Goal: Task Accomplishment & Management: Complete application form

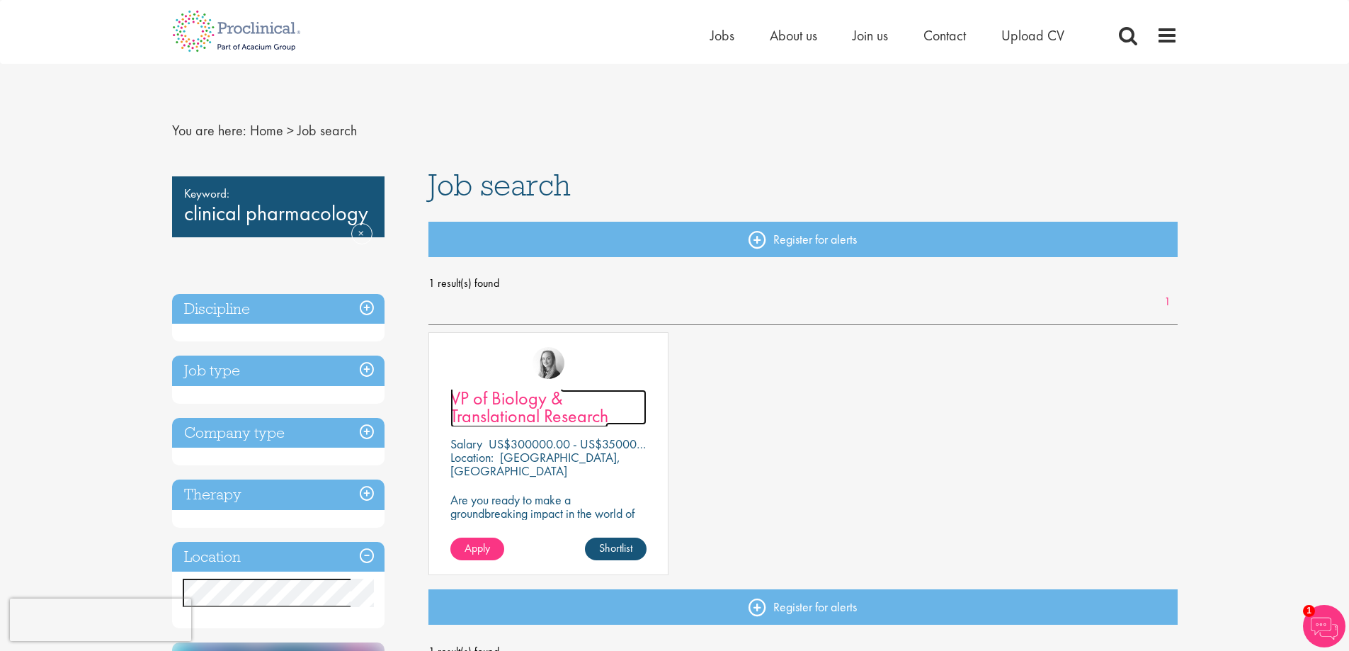
click at [532, 401] on span "VP of Biology & Translational Research" at bounding box center [529, 407] width 158 height 42
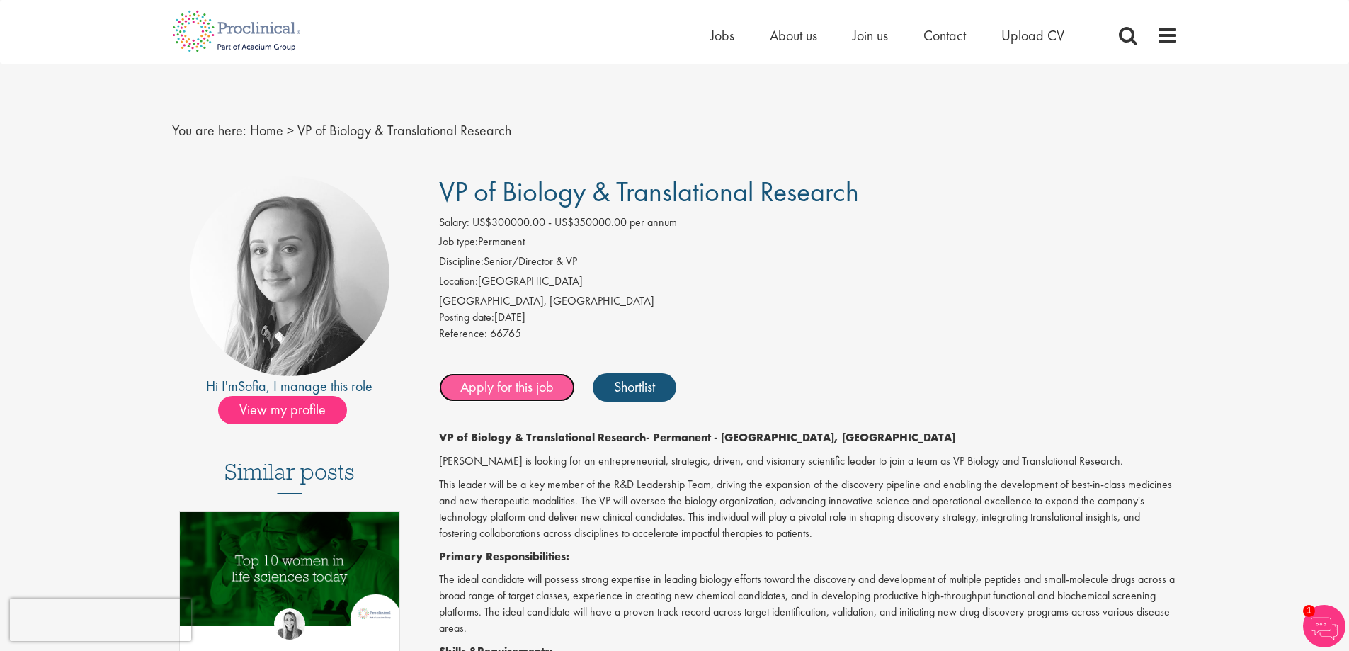
click at [536, 390] on link "Apply for this job" at bounding box center [507, 387] width 136 height 28
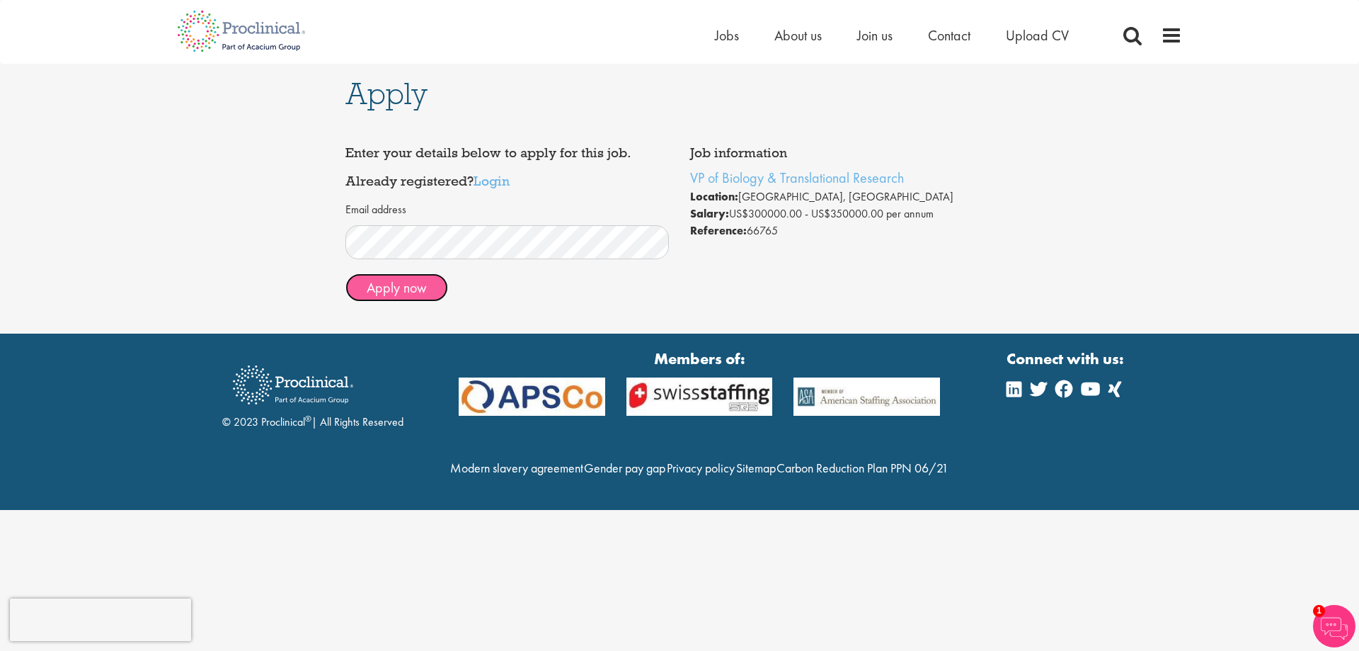
click at [419, 283] on button "Apply now" at bounding box center [397, 287] width 103 height 28
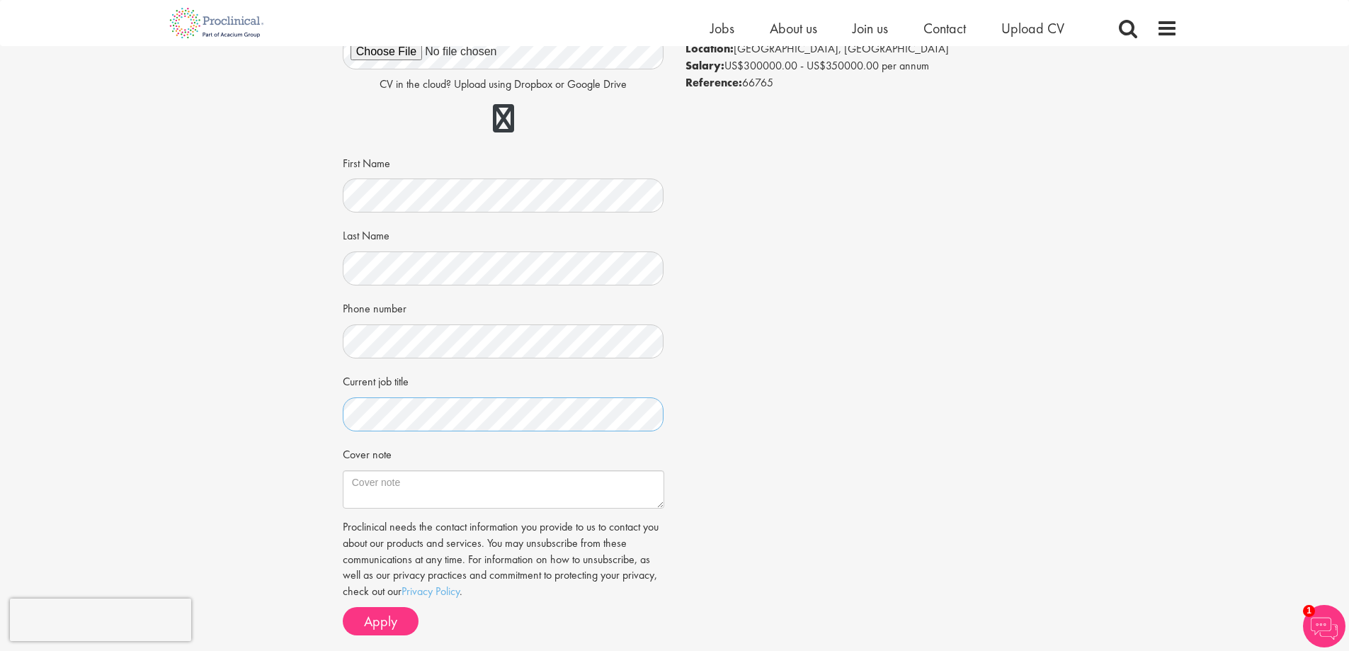
scroll to position [142, 0]
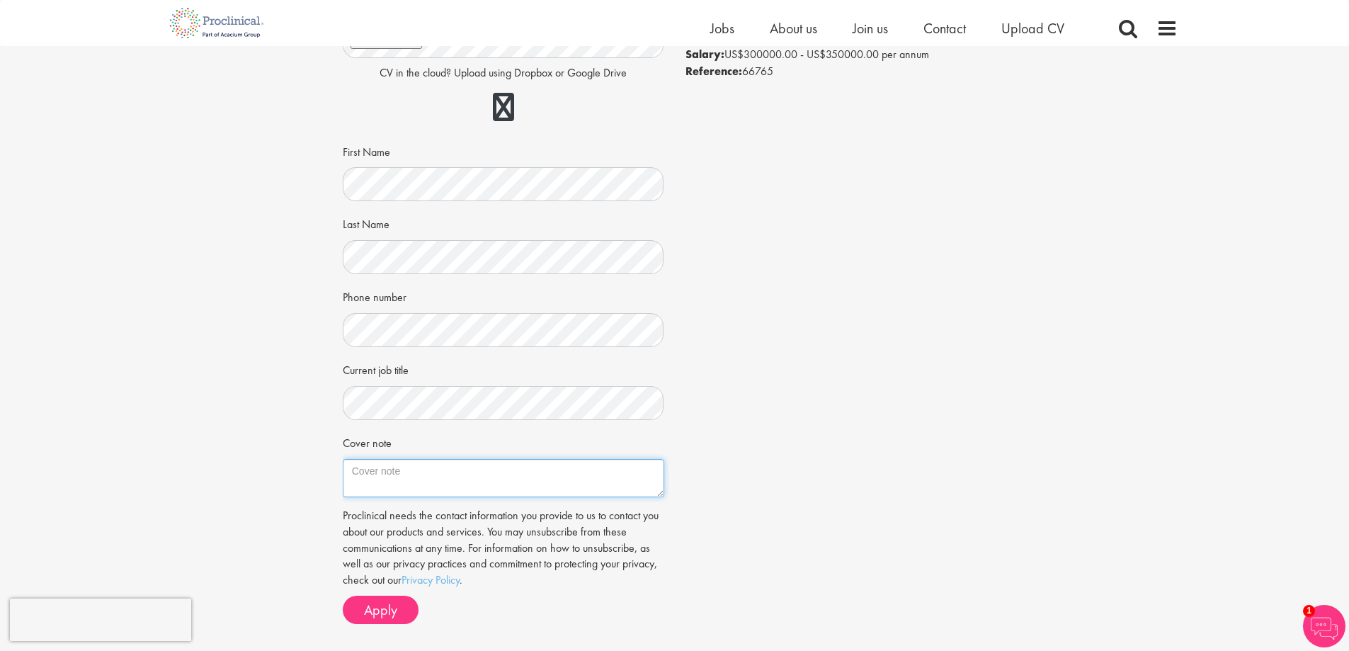
click at [433, 471] on textarea "Cover note" at bounding box center [503, 478] width 321 height 38
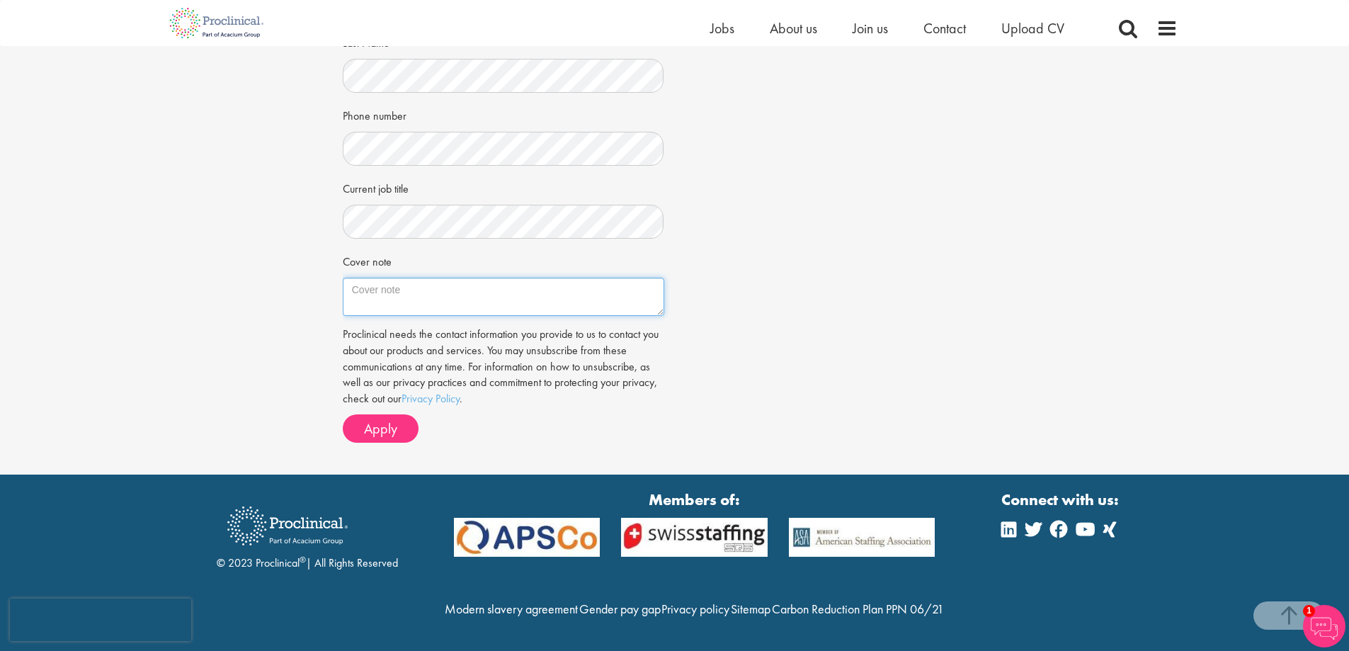
scroll to position [353, 0]
click at [474, 278] on textarea "Cover note" at bounding box center [503, 297] width 321 height 38
paste textarea "Dear Hiring Committee, I am excited to apply for the Vice President, Biology & …"
click at [443, 278] on textarea "Cover note" at bounding box center [503, 297] width 321 height 38
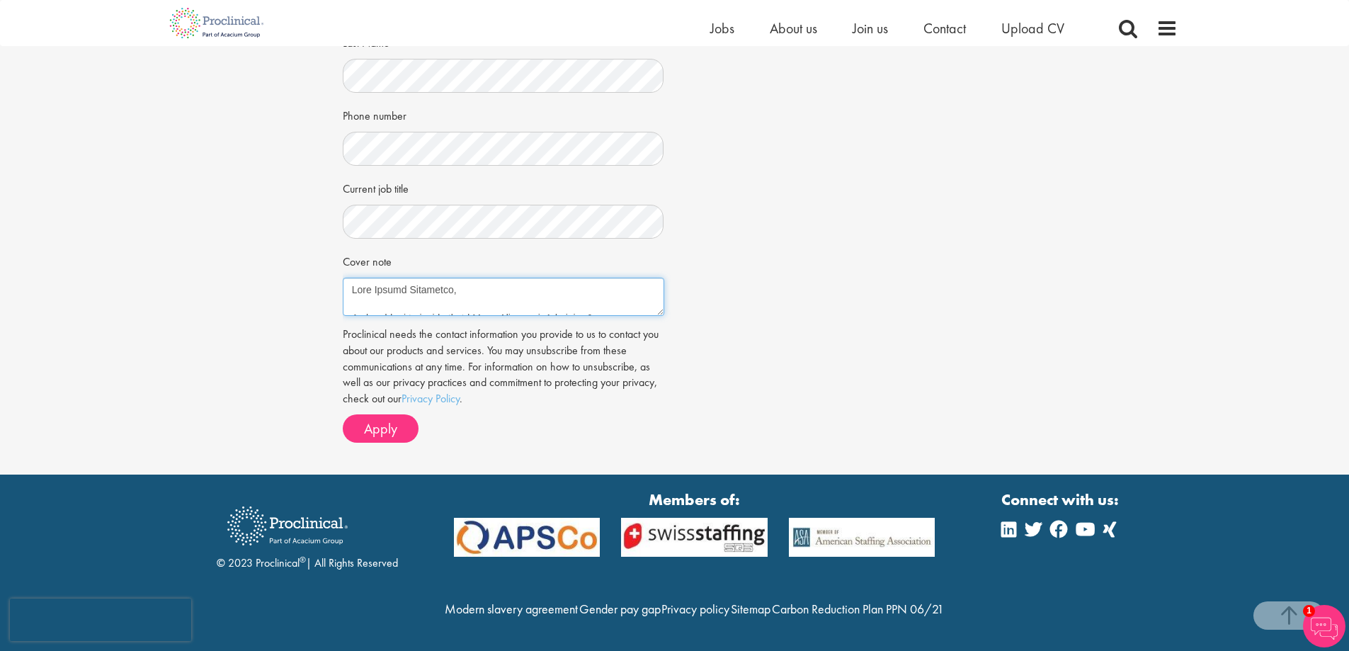
click at [444, 278] on textarea "Cover note" at bounding box center [503, 297] width 321 height 38
click at [472, 278] on textarea "Cover note" at bounding box center [503, 297] width 321 height 38
drag, startPoint x: 472, startPoint y: 261, endPoint x: 419, endPoint y: 257, distance: 52.5
click at [419, 278] on textarea "Cover note" at bounding box center [503, 297] width 321 height 38
click at [394, 278] on textarea "Cover note" at bounding box center [503, 297] width 321 height 38
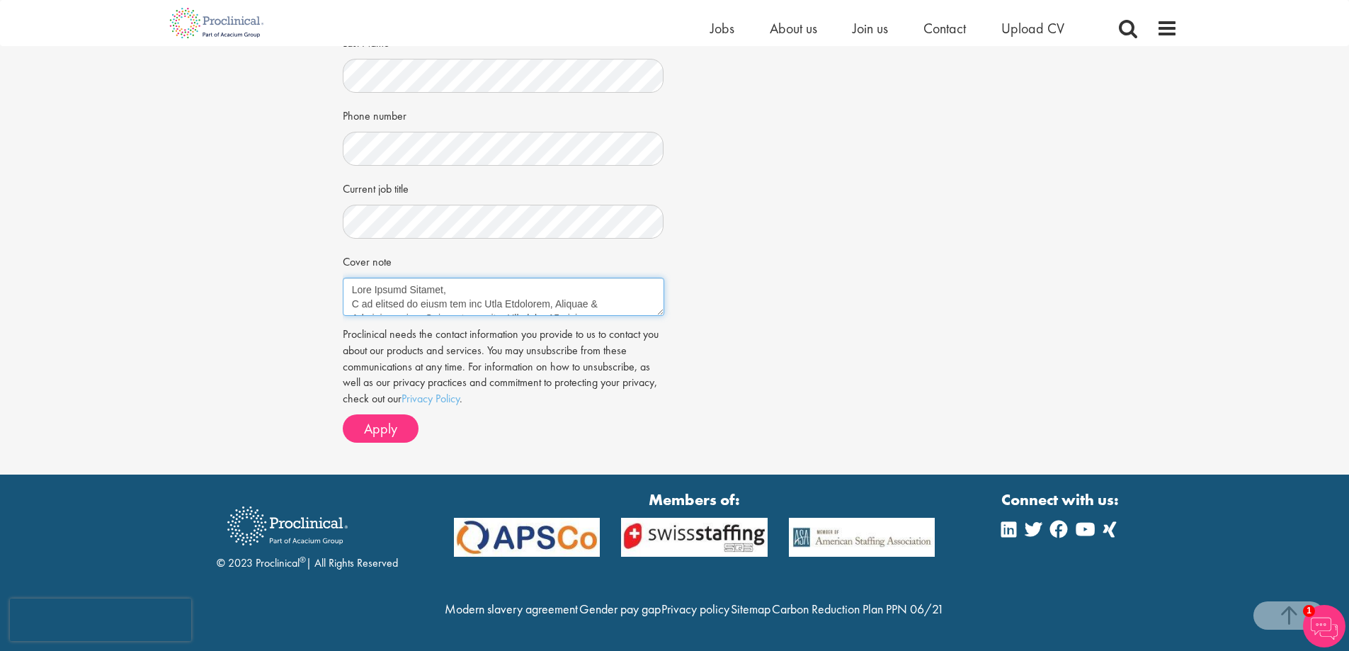
click at [394, 278] on textarea "Cover note" at bounding box center [503, 297] width 321 height 38
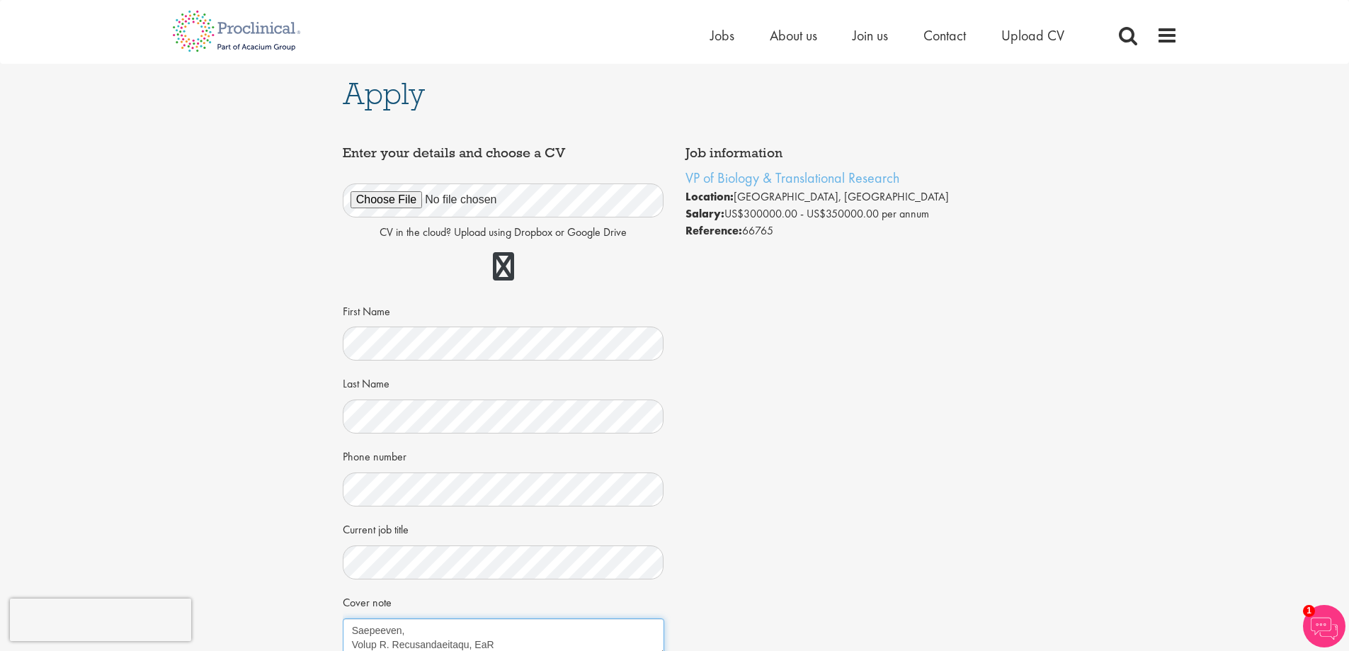
type textarea "Dear Hiring Manager, I am excited to apply for the Vice President, Biology & Tr…"
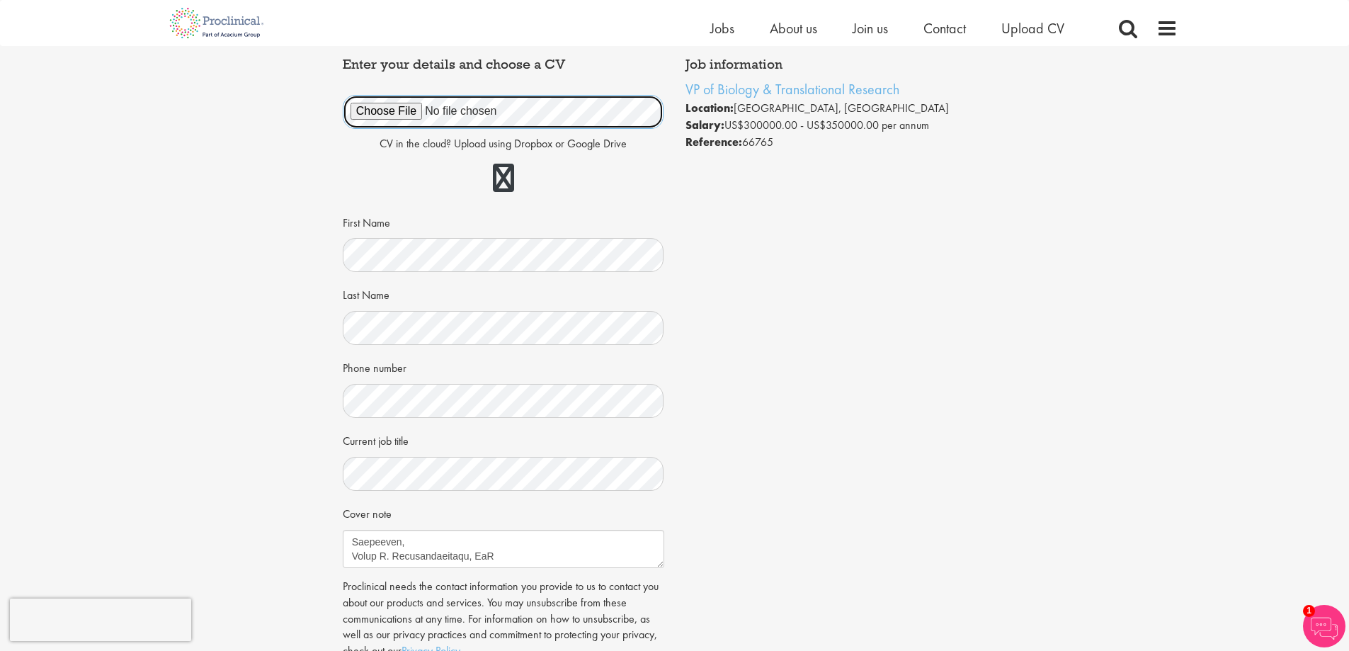
scroll to position [353, 0]
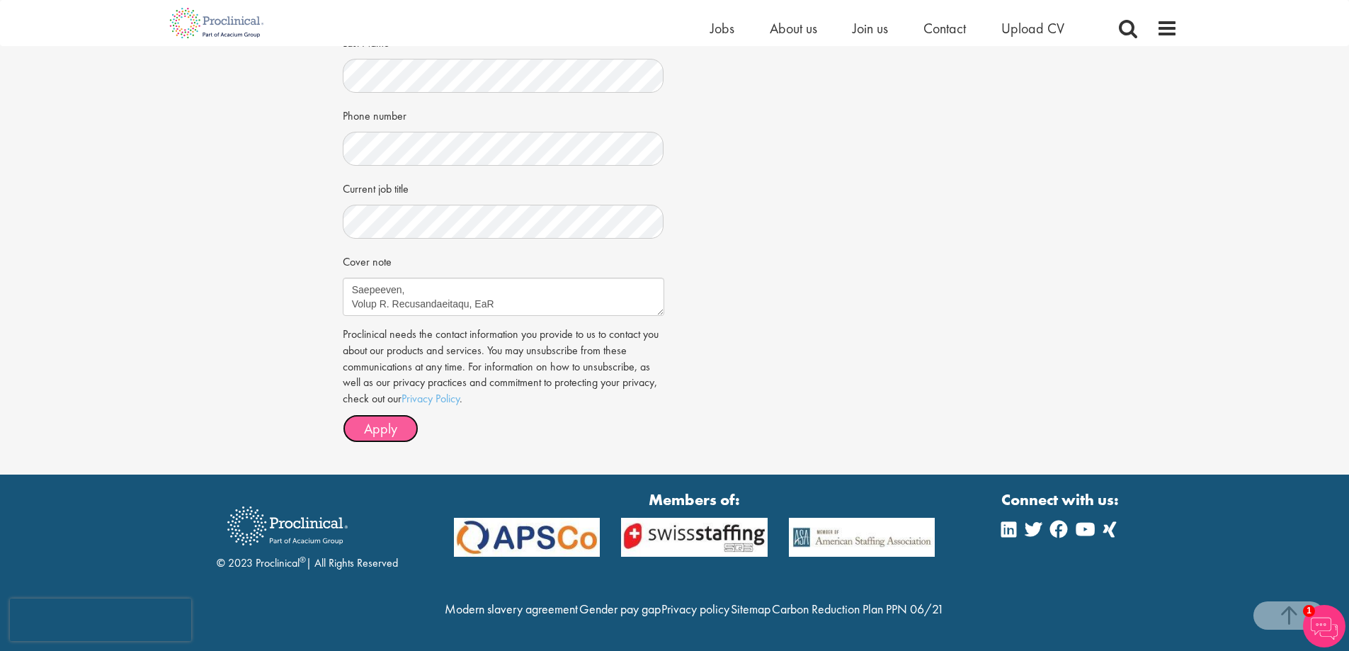
click at [389, 419] on span "Apply" at bounding box center [380, 428] width 33 height 18
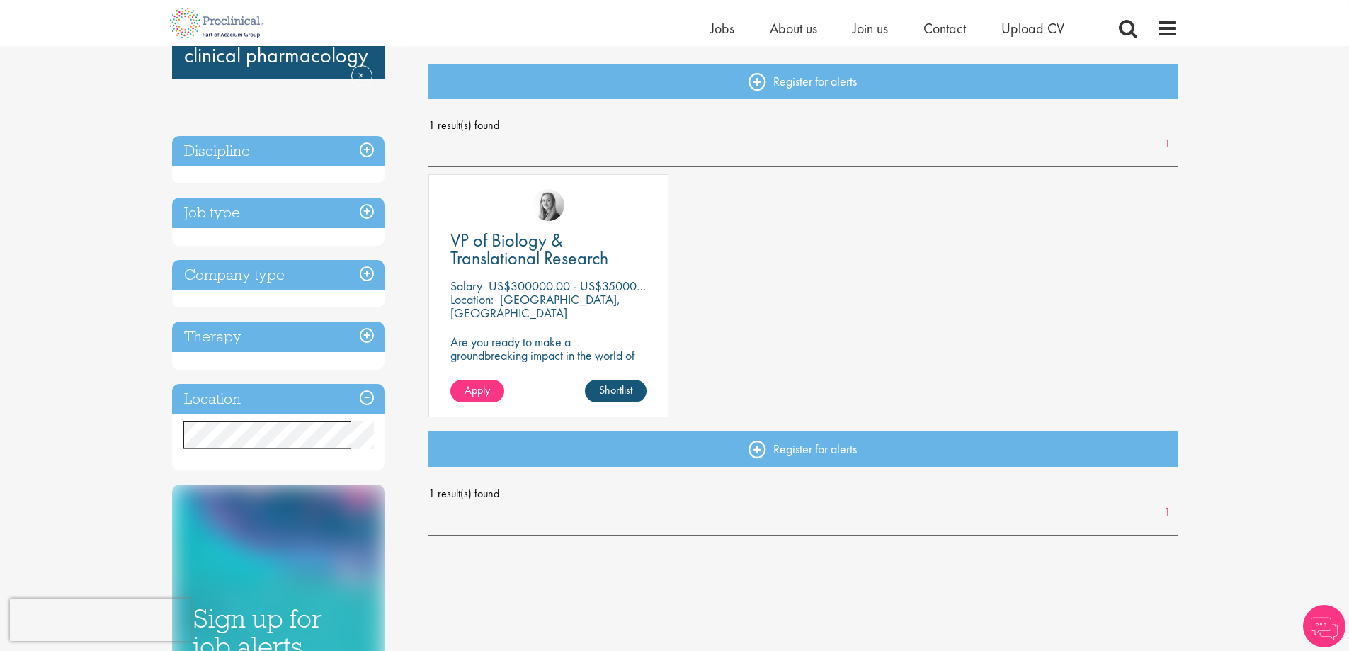
scroll to position [142, 0]
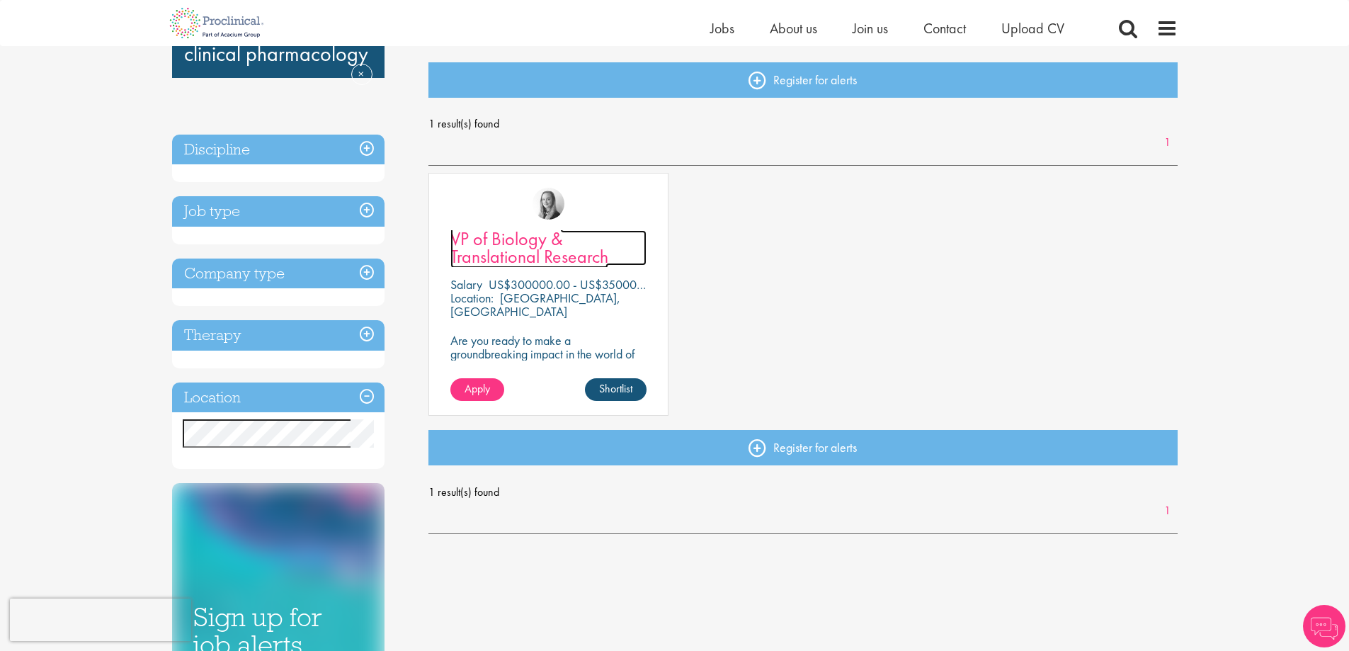
click at [511, 238] on span "VP of Biology & Translational Research" at bounding box center [529, 248] width 158 height 42
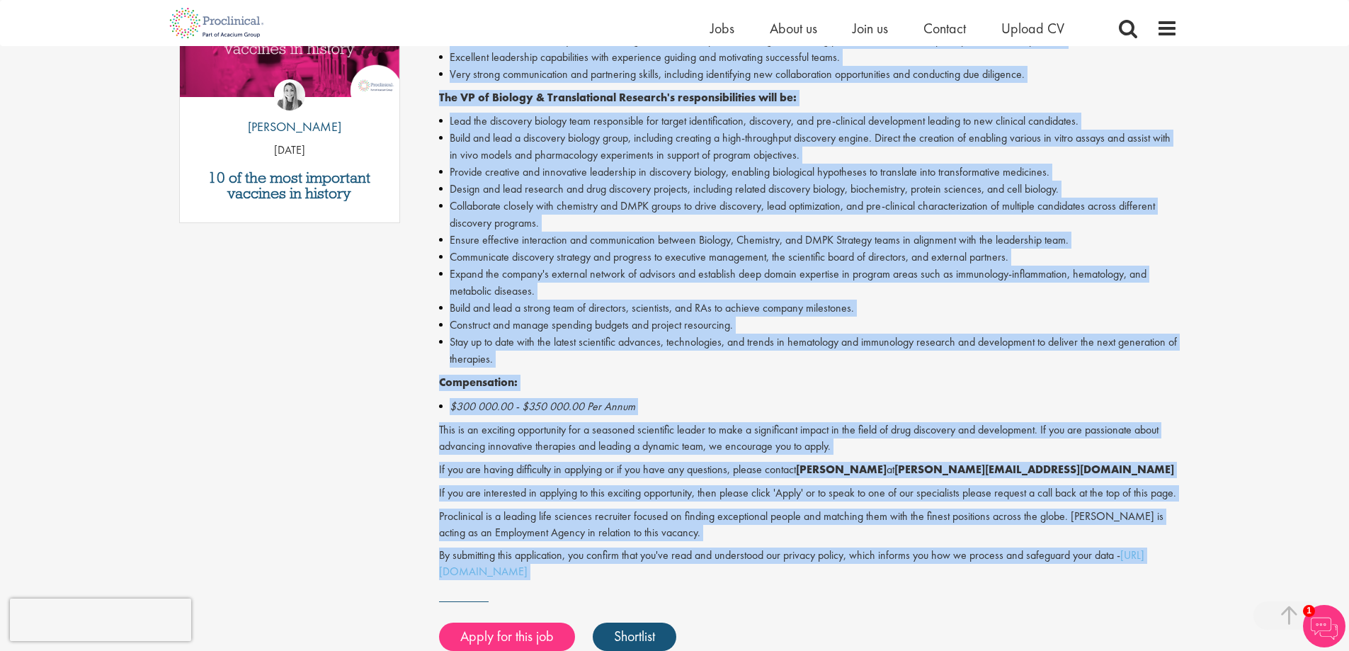
scroll to position [879, 0]
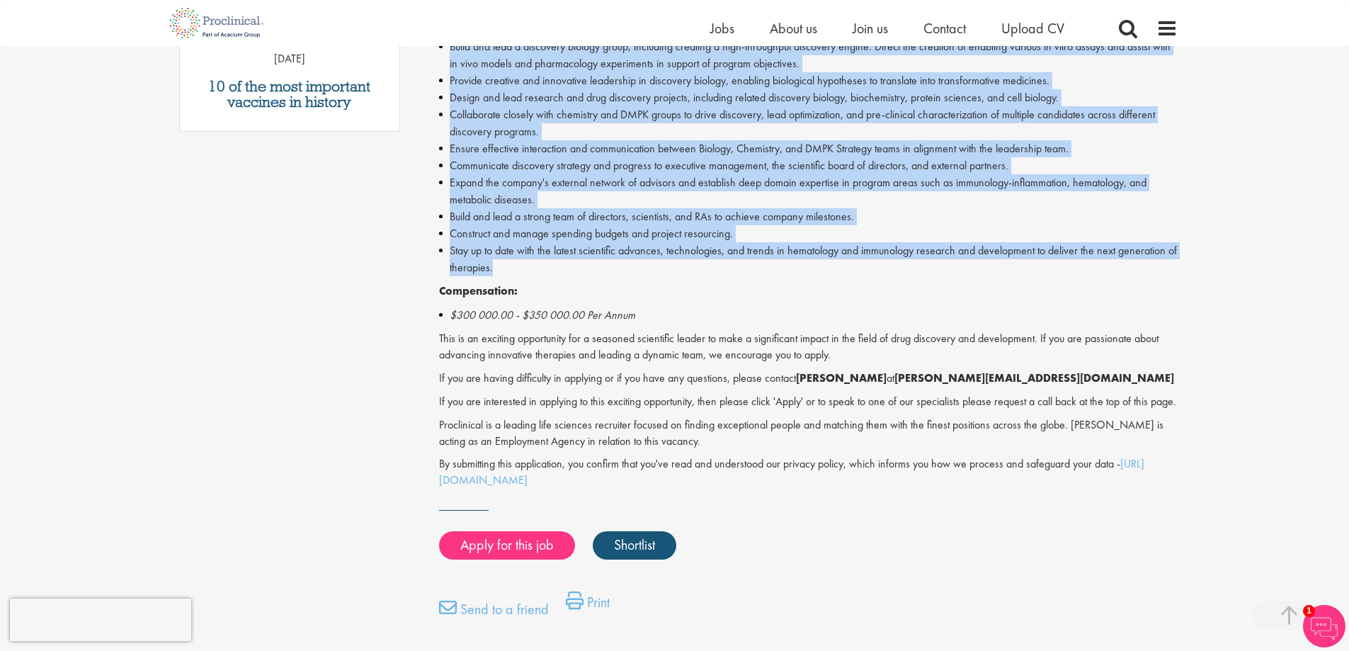
drag, startPoint x: 440, startPoint y: 137, endPoint x: 545, endPoint y: 273, distance: 171.6
click at [545, 273] on div "VP of Biology & Translational Research - Permanent - Newark, CA Proclinical is …" at bounding box center [808, 10] width 738 height 955
copy div "VP of Biology & Translational Research - Permanent - Newark, CA Proclinical is …"
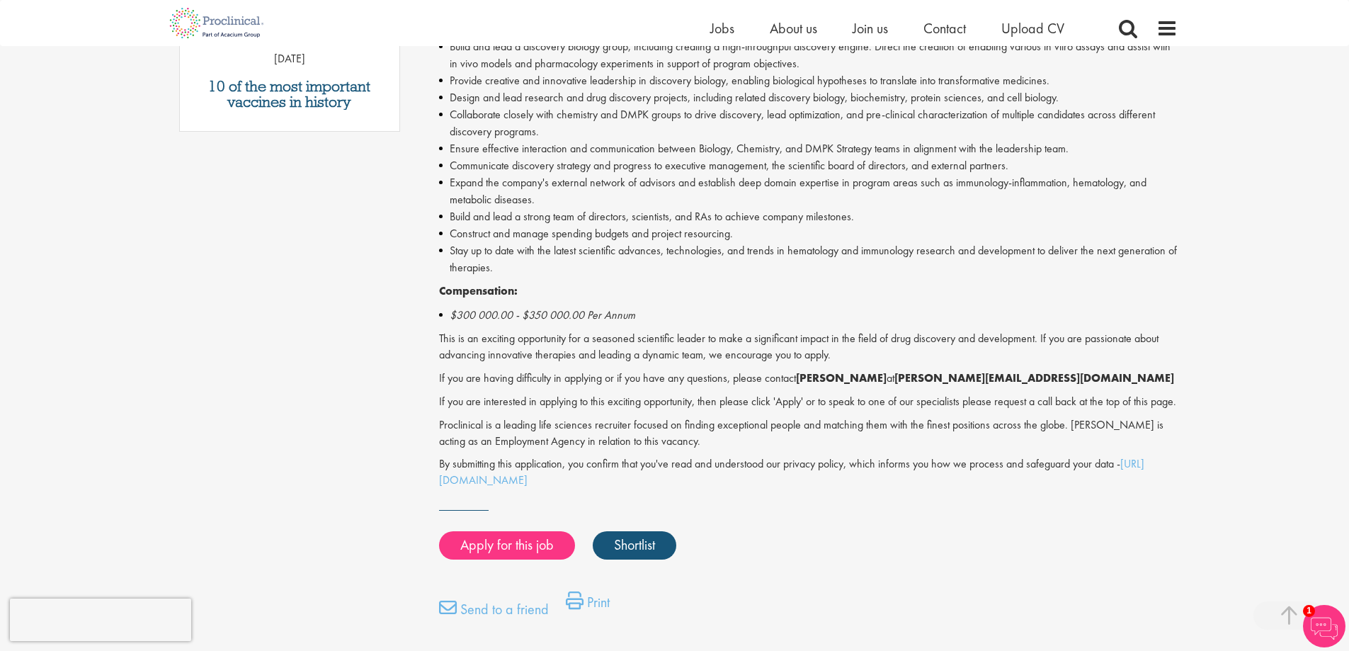
drag, startPoint x: 864, startPoint y: 510, endPoint x: 799, endPoint y: 562, distance: 83.1
click at [510, 559] on link "Apply for this job" at bounding box center [507, 545] width 136 height 28
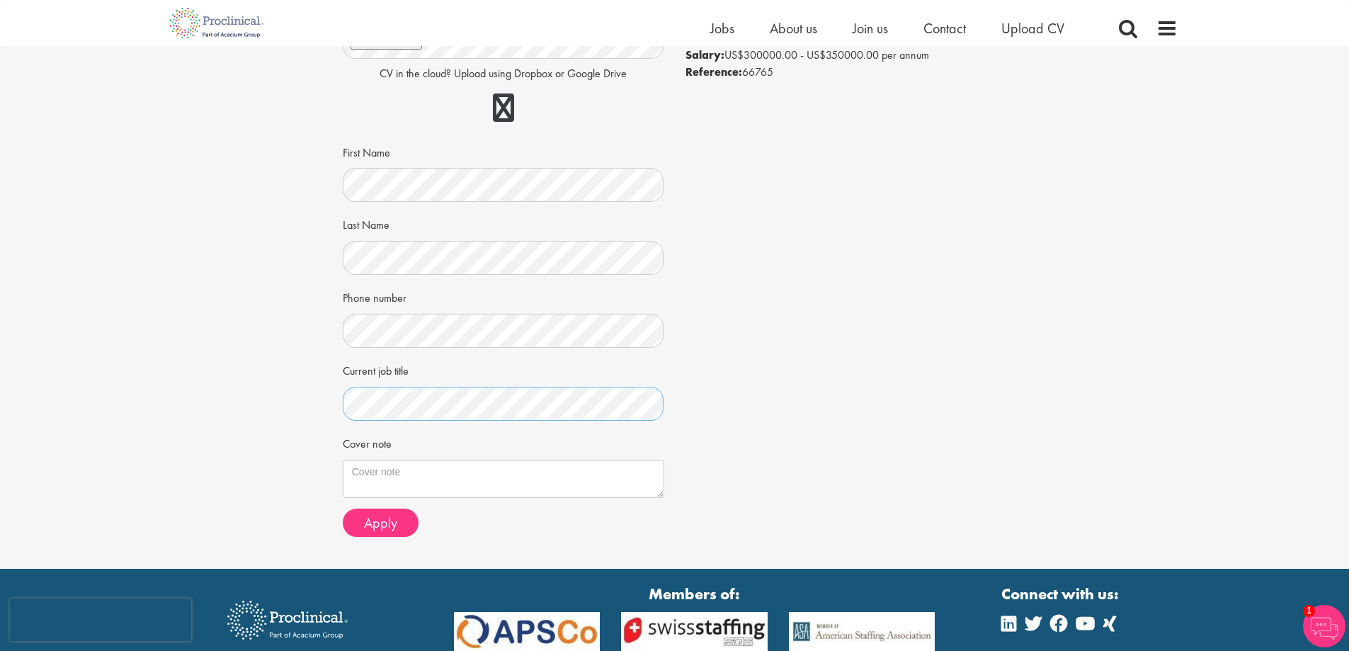
scroll to position [142, 0]
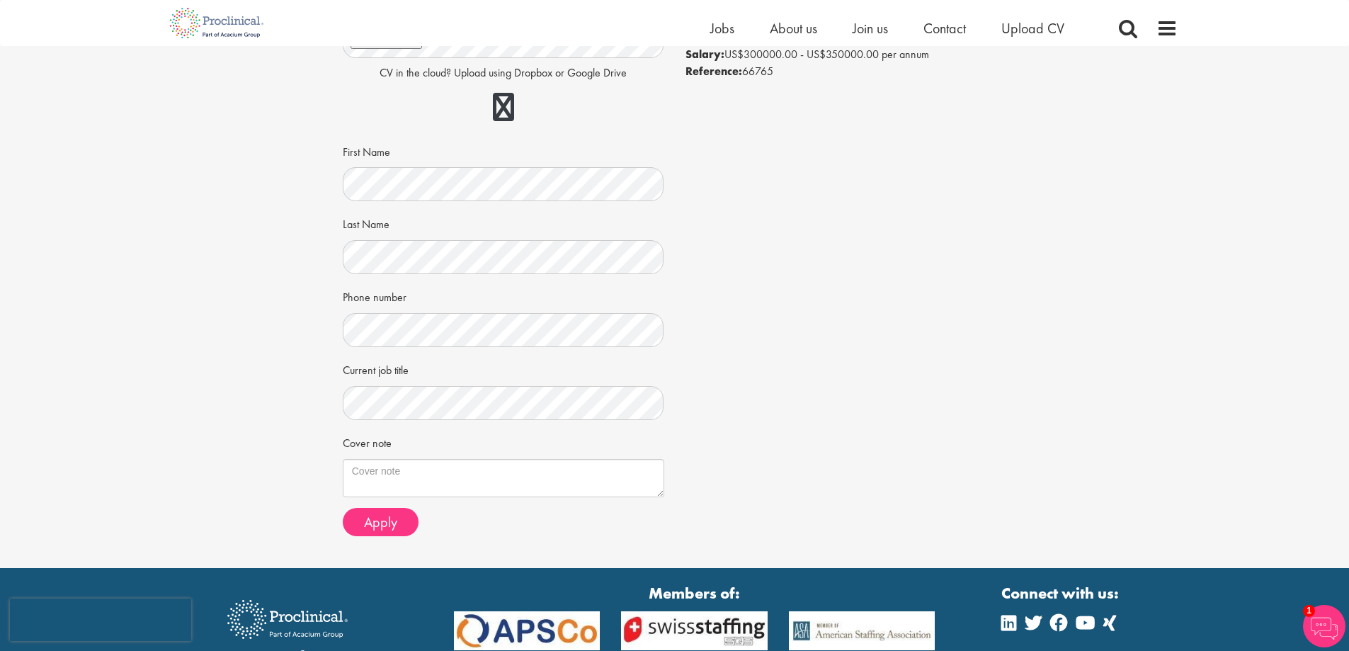
click at [444, 457] on div "Cover note" at bounding box center [503, 463] width 321 height 67
click at [437, 470] on textarea "Cover note" at bounding box center [503, 478] width 321 height 38
paste textarea "Dear Hiring Committee, I am excited to apply for the Vice President, Biology & …"
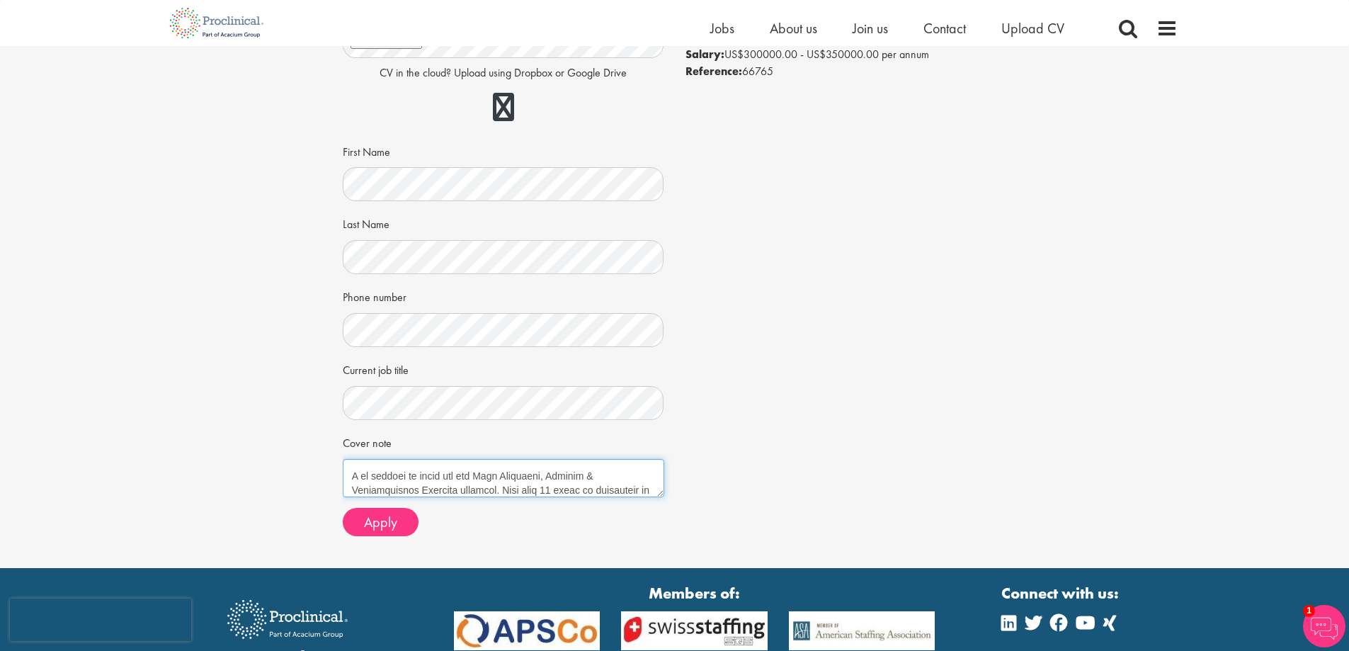
scroll to position [0, 0]
drag, startPoint x: 404, startPoint y: 467, endPoint x: 450, endPoint y: 467, distance: 46.0
click at [450, 467] on textarea "Cover note" at bounding box center [503, 478] width 321 height 38
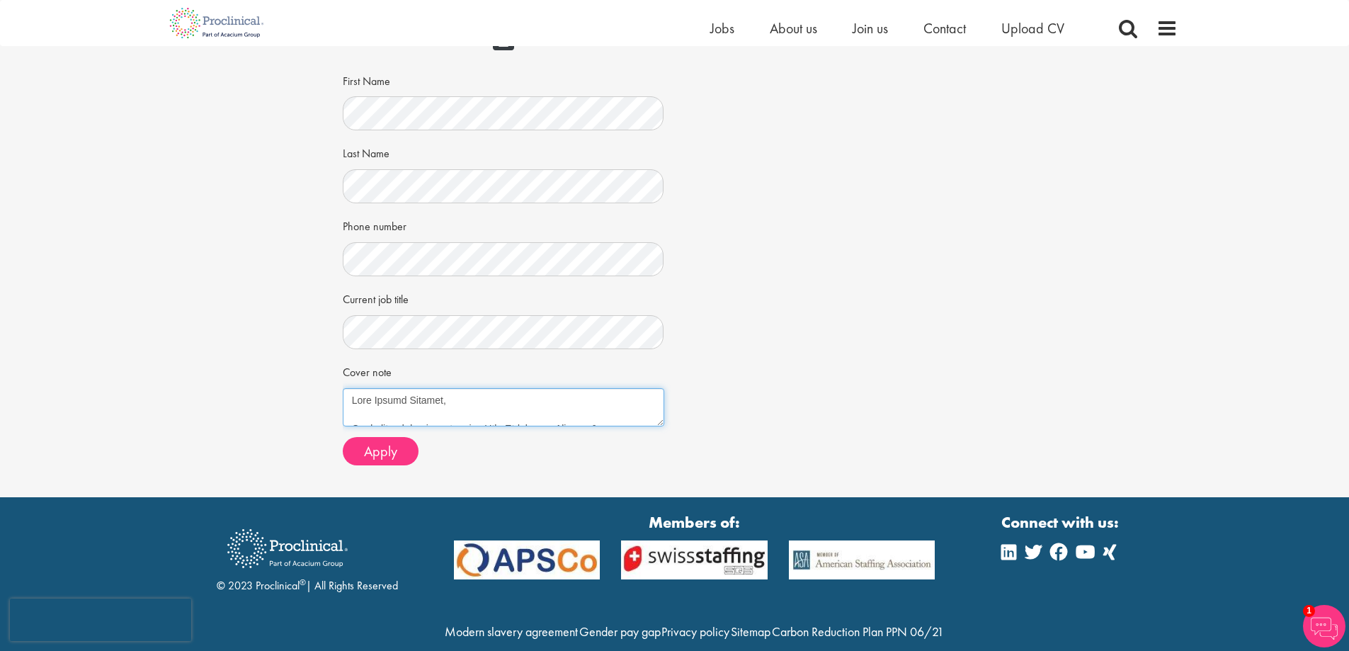
click at [503, 418] on textarea "Cover note" at bounding box center [503, 407] width 321 height 38
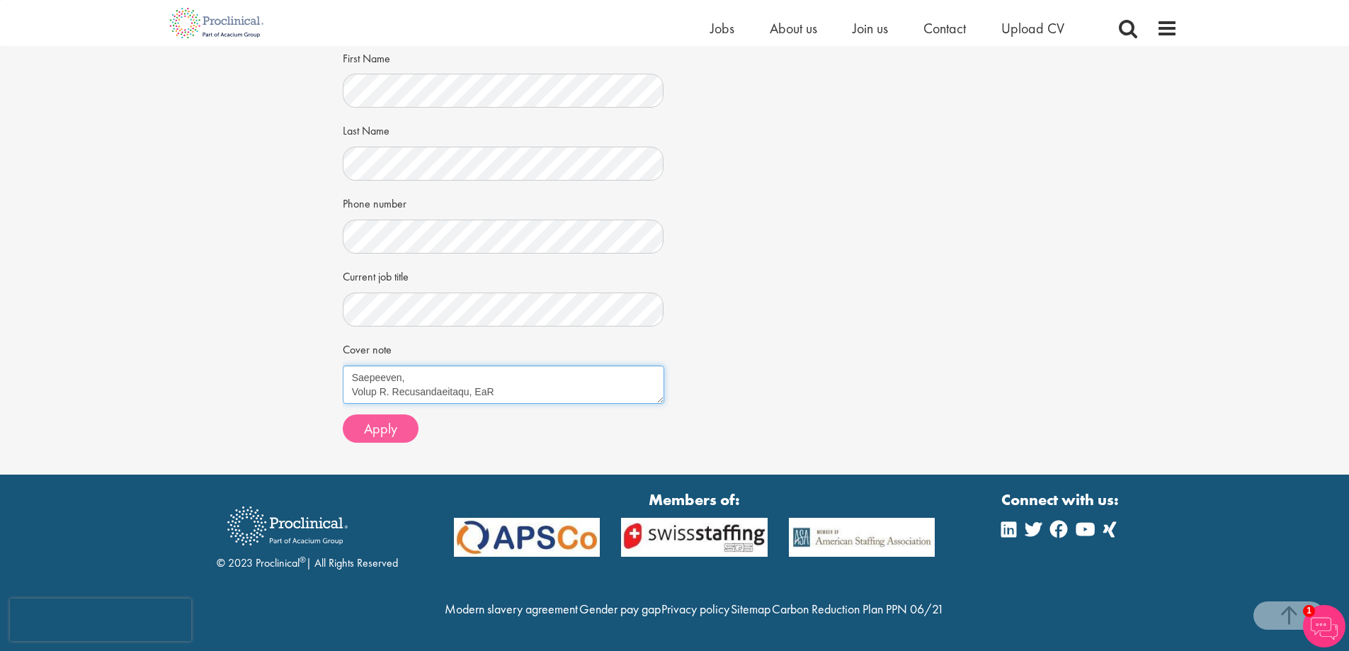
type textarea "Dear Hiring Manager, I am excited to apply for the Vice President, Biology & Tr…"
click at [401, 414] on button "Apply" at bounding box center [381, 428] width 76 height 28
